Goal: Submit feedback/report problem

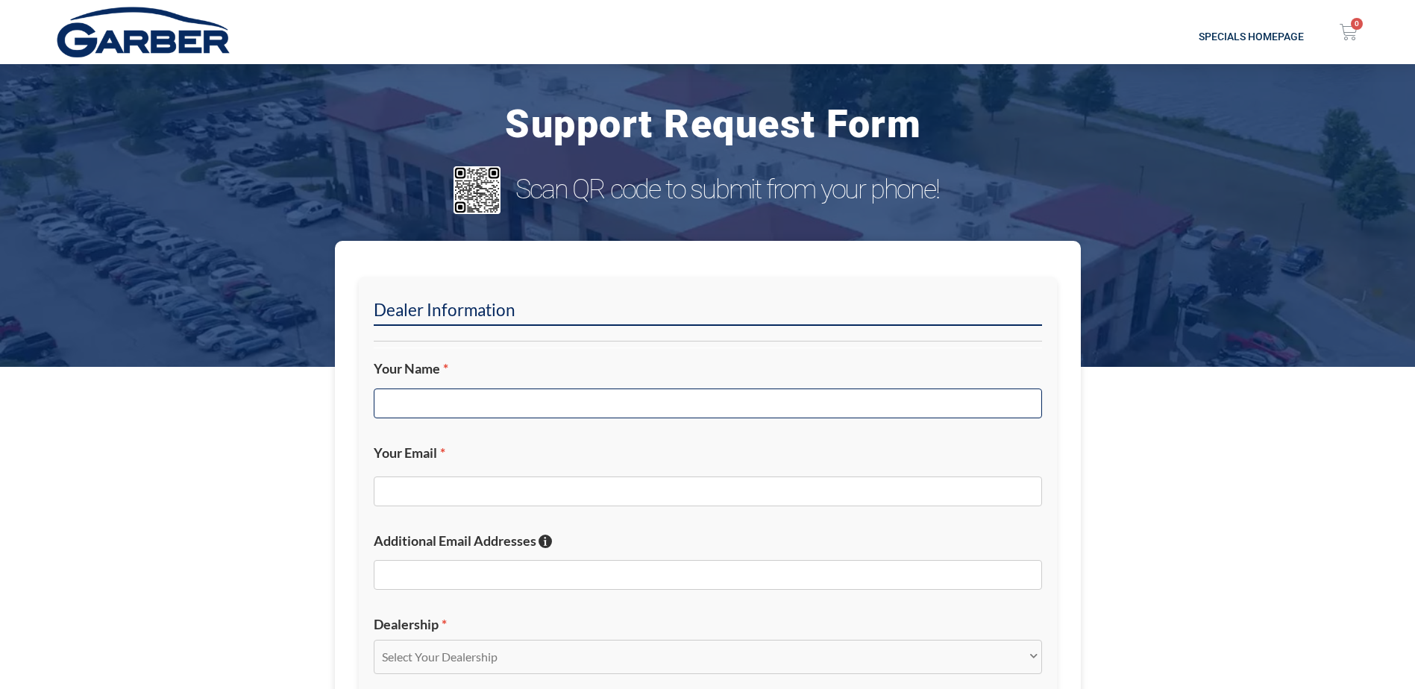
click at [406, 398] on input "Your Name *" at bounding box center [708, 404] width 668 height 30
type input "b"
type input "[PERSON_NAME]"
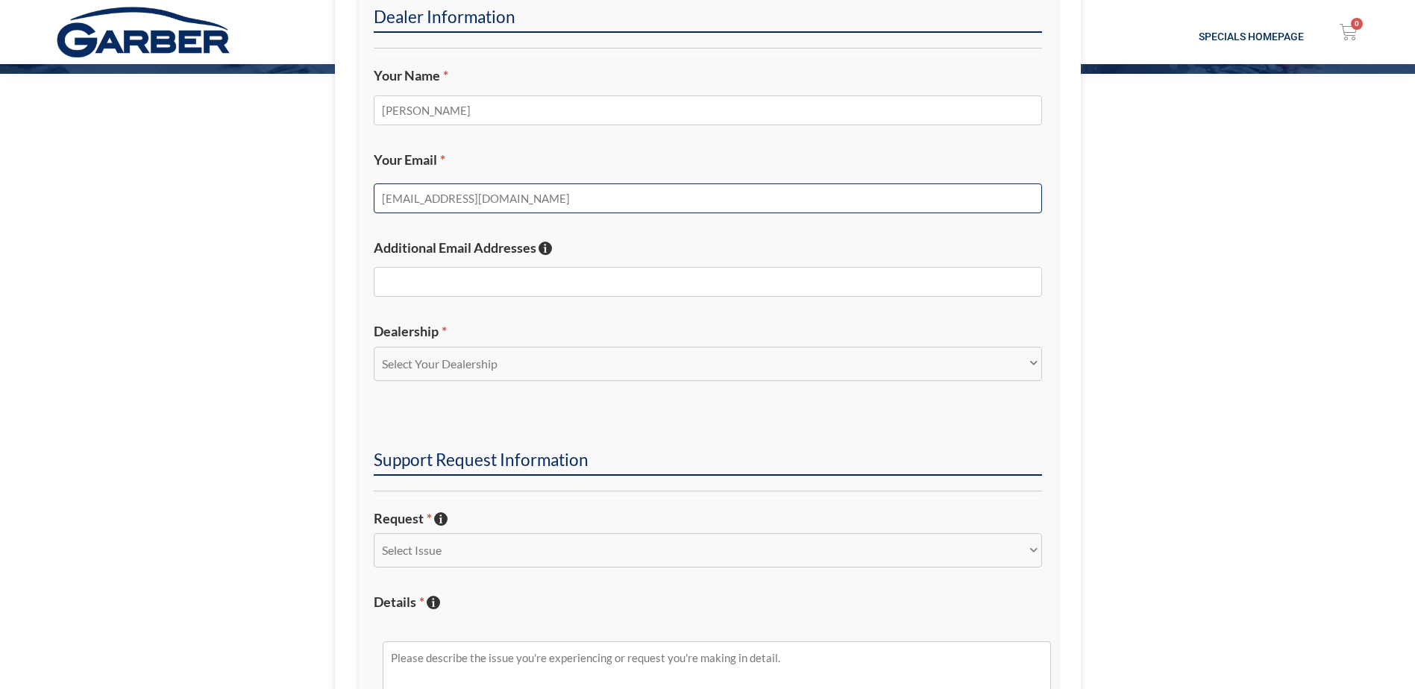
scroll to position [298, 0]
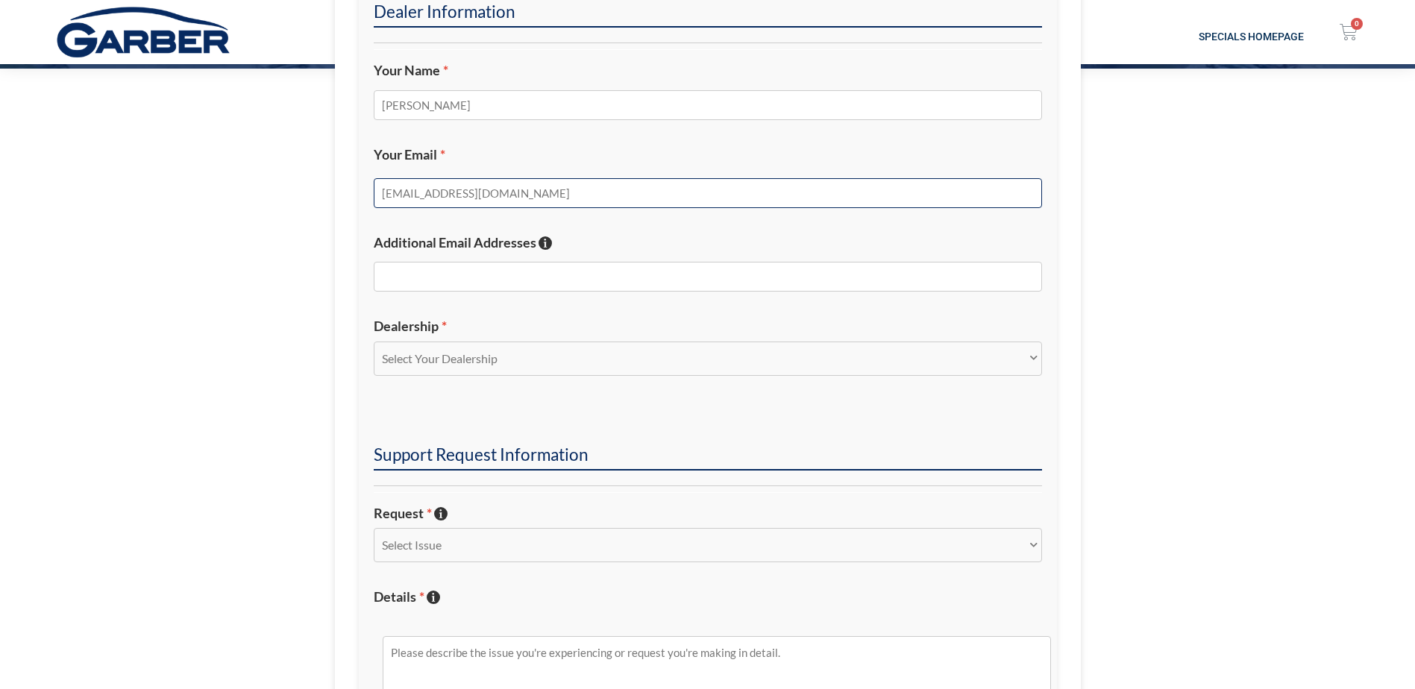
type input "[EMAIL_ADDRESS][DOMAIN_NAME]"
click at [476, 363] on select "Select Your Dealership Acura of Rochester Delray Buick GMC [PERSON_NAME] Automa…" at bounding box center [708, 359] width 668 height 34
select select "[PERSON_NAME][GEOGRAPHIC_DATA]"
click at [374, 342] on select "Select Your Dealership Acura of Rochester Delray Buick GMC [PERSON_NAME] Automa…" at bounding box center [708, 359] width 668 height 34
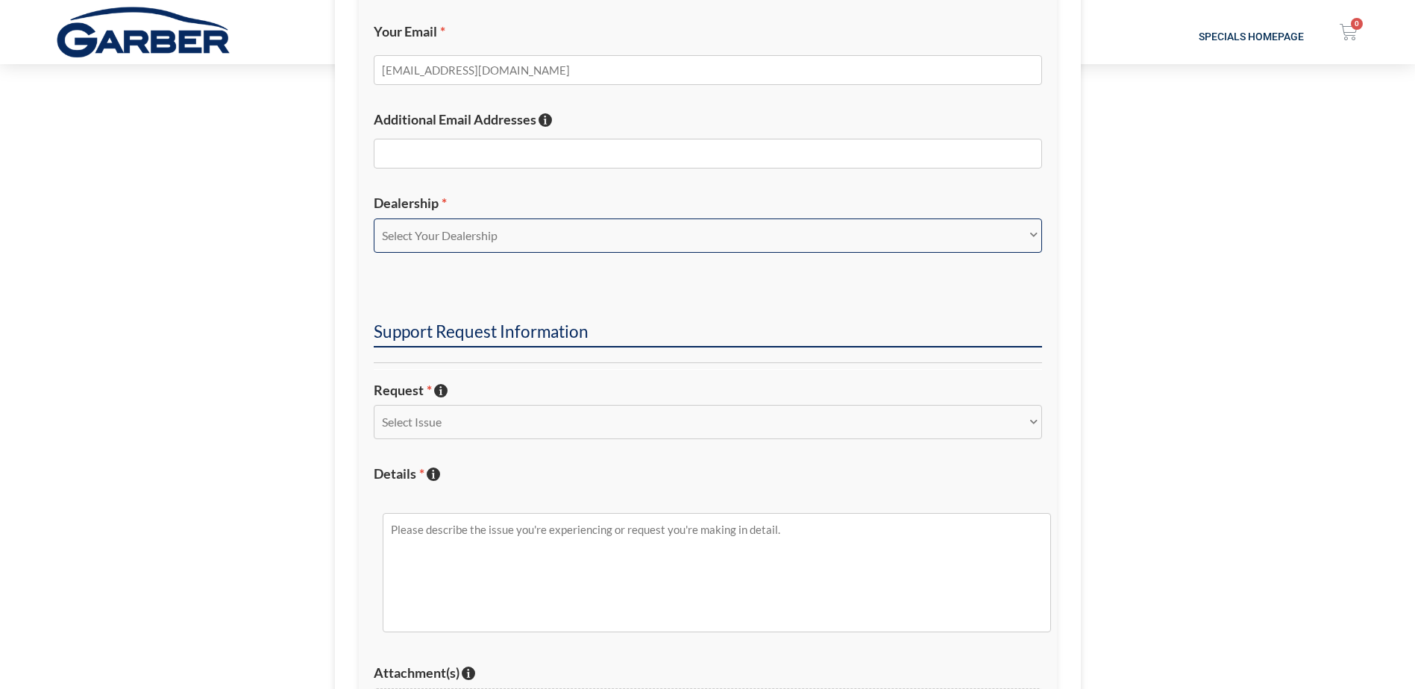
scroll to position [448, 0]
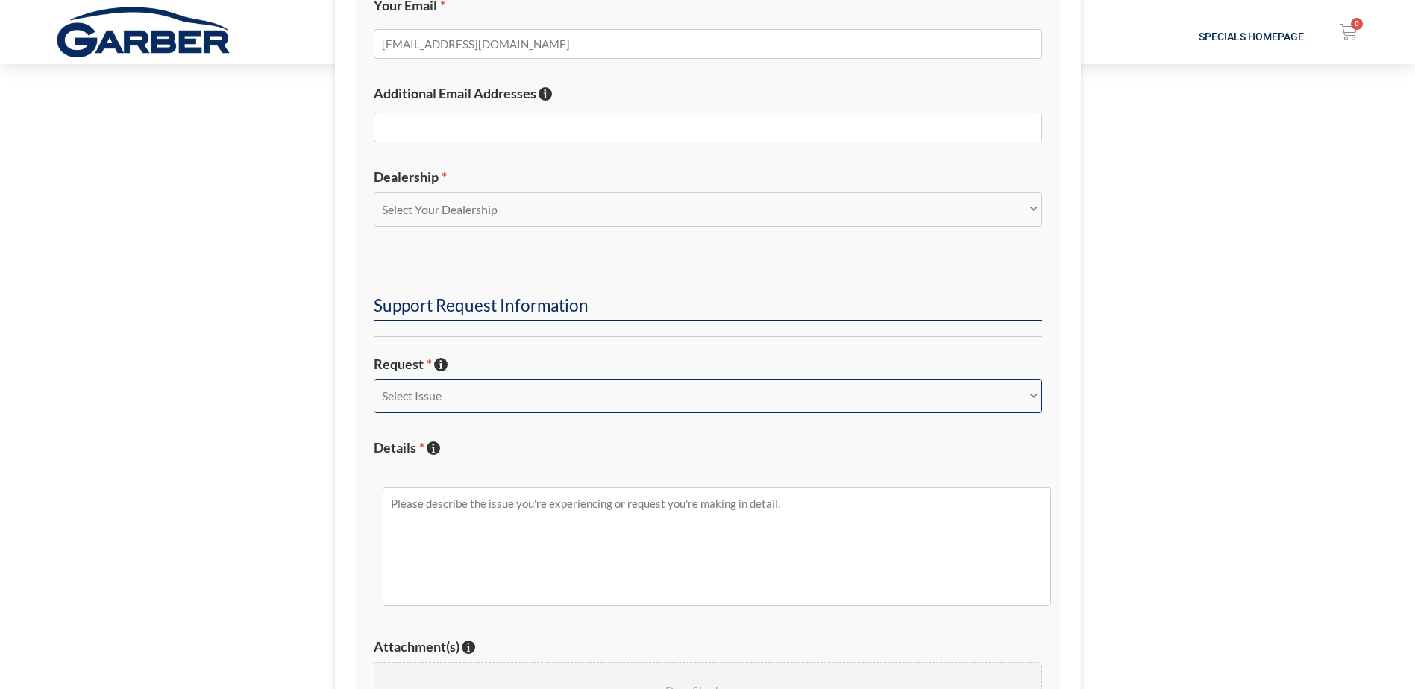
click at [399, 409] on select "Select Issue New Inquiry/Request Inventory Management Inventory Feed Website Fu…" at bounding box center [708, 396] width 668 height 34
select select "Website Functionality"
click at [374, 379] on select "Select Issue New Inquiry/Request Inventory Management Inventory Feed Website Fu…" at bounding box center [708, 396] width 668 height 34
click at [422, 515] on textarea "Details * Describe the issue with specific details if possible!" at bounding box center [717, 546] width 668 height 119
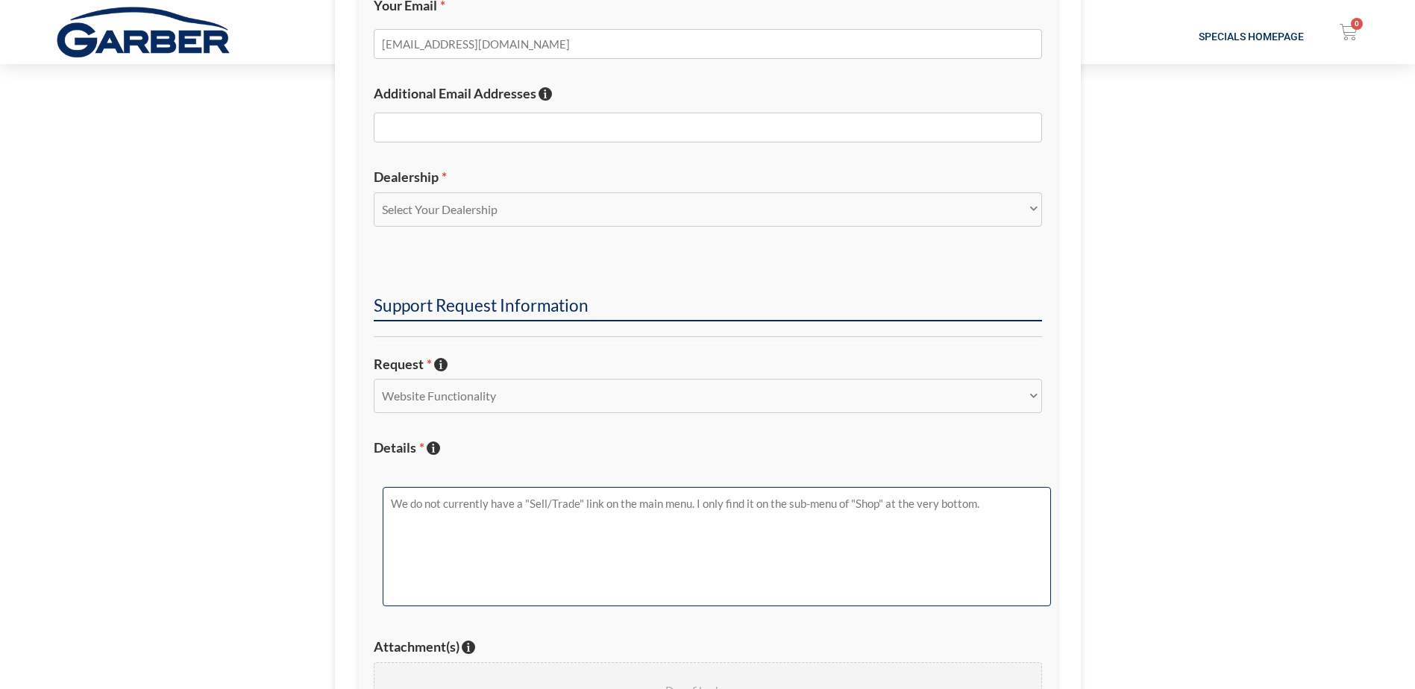
click at [742, 507] on textarea "We do not currently have a "Sell/Trade" link on the main menu. I only find it o…" at bounding box center [717, 546] width 668 height 119
click at [704, 521] on textarea "We do not currently have a "Sell/Trade" link on the main menu. I only find "Val…" at bounding box center [717, 546] width 668 height 119
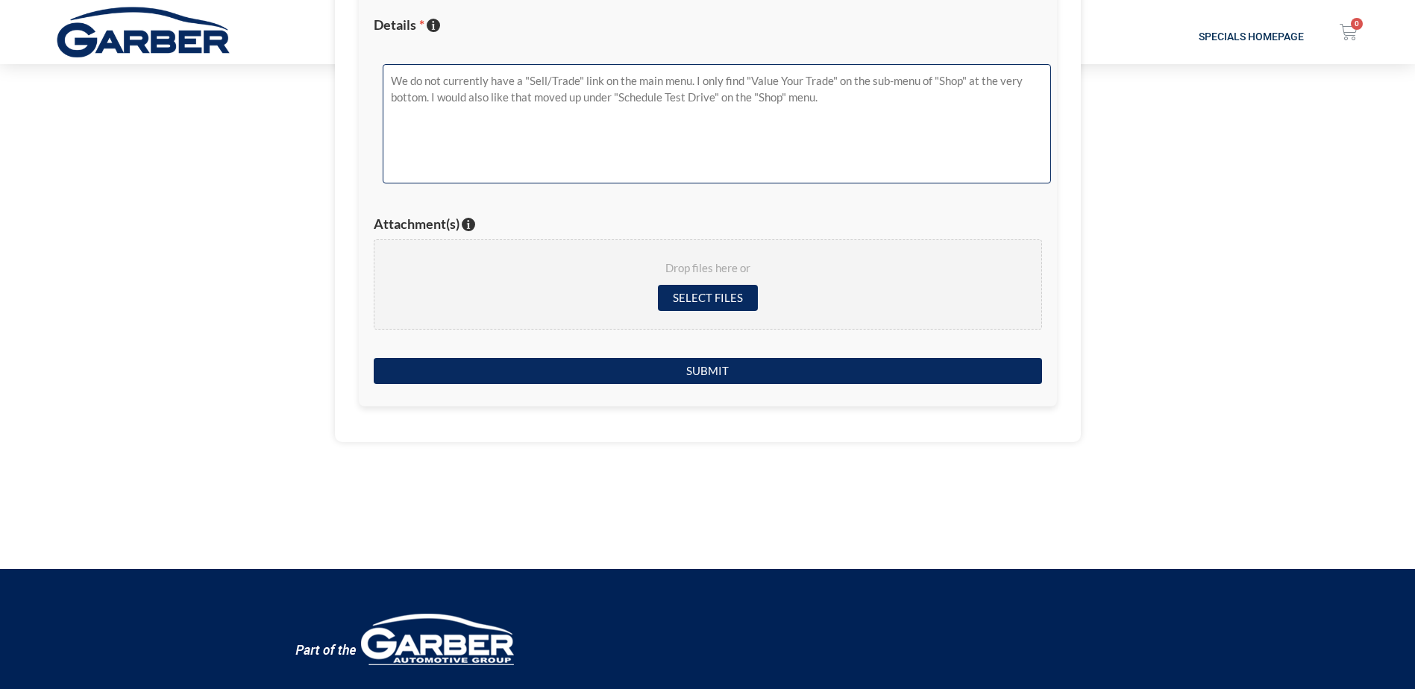
scroll to position [895, 0]
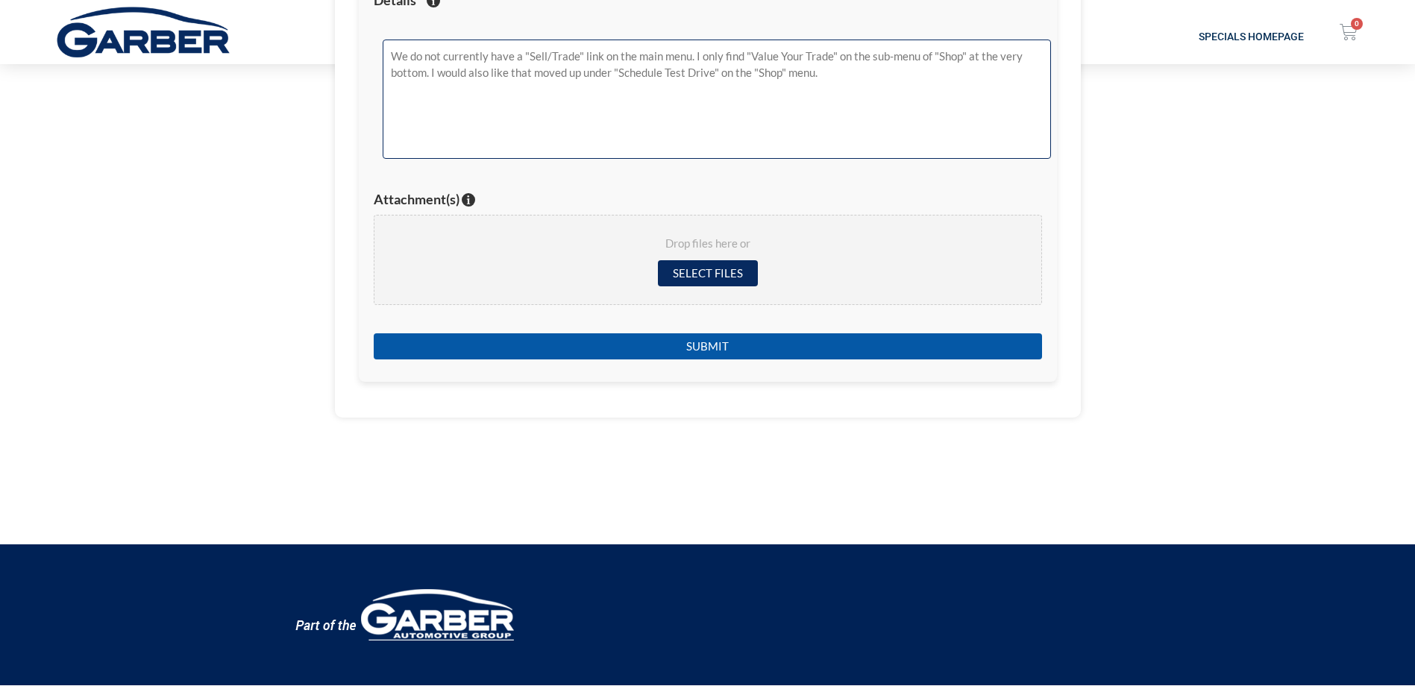
type textarea "We do not currently have a "Sell/Trade" link on the main menu. I only find "Val…"
click at [702, 342] on input "Submit" at bounding box center [708, 346] width 668 height 26
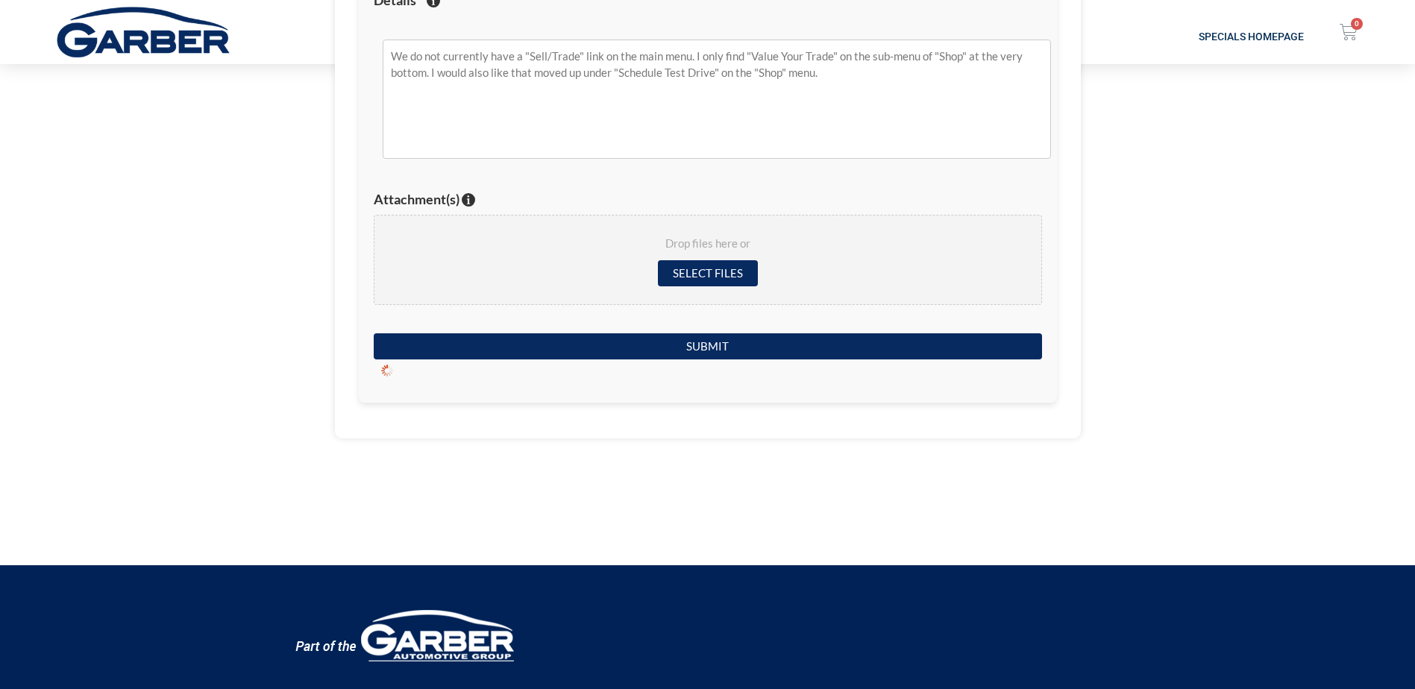
scroll to position [190, 0]
